Goal: Check status: Check status

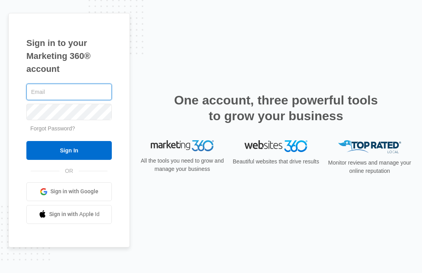
type input "[EMAIL_ADDRESS][DOMAIN_NAME]"
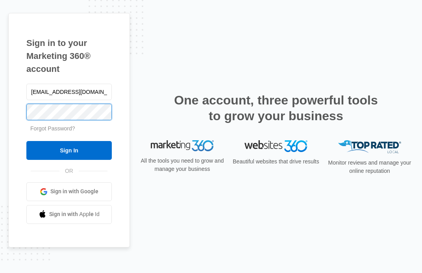
click at [69, 150] on input "Sign In" at bounding box center [68, 150] width 85 height 19
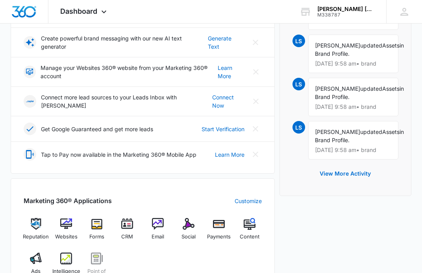
scroll to position [166, 0]
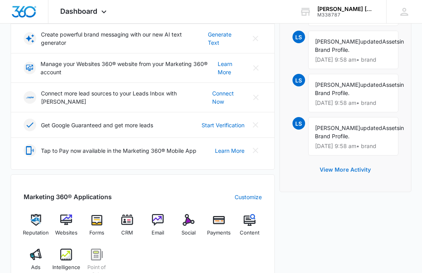
click at [334, 171] on button "View More Activity" at bounding box center [345, 169] width 67 height 19
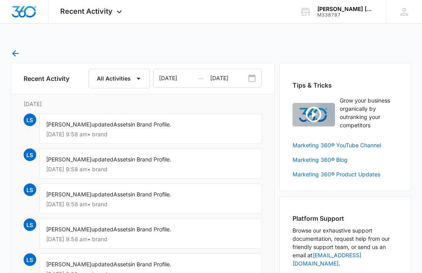
click at [13, 52] on icon "button" at bounding box center [15, 53] width 9 height 9
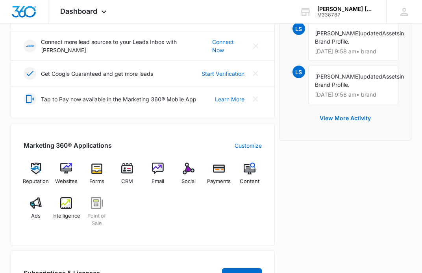
scroll to position [164, 0]
